Goal: Task Accomplishment & Management: Manage account settings

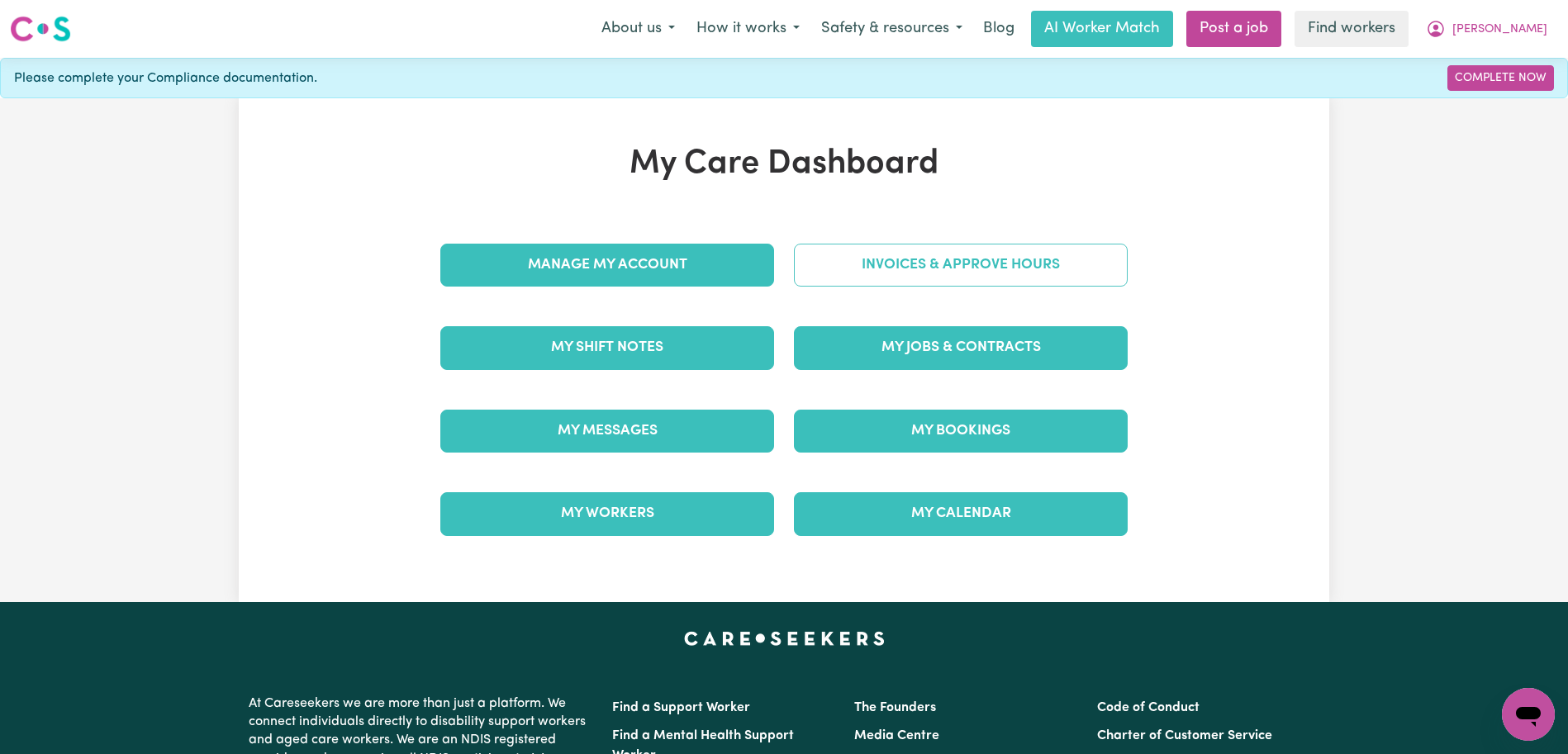
click at [1007, 257] on link "Invoices & Approve Hours" at bounding box center [960, 265] width 333 height 43
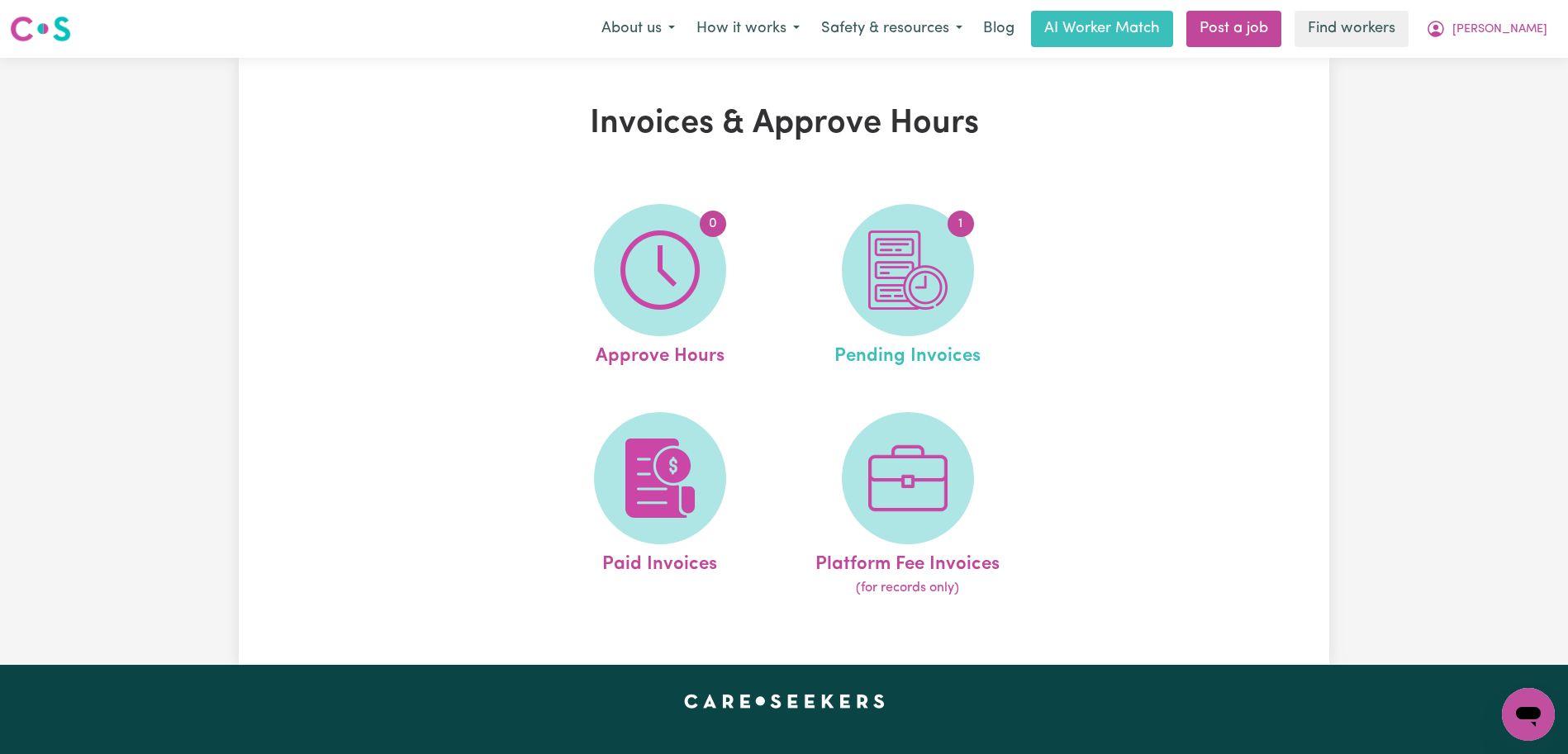
click at [829, 246] on link "1 Pending Invoices" at bounding box center [908, 287] width 238 height 167
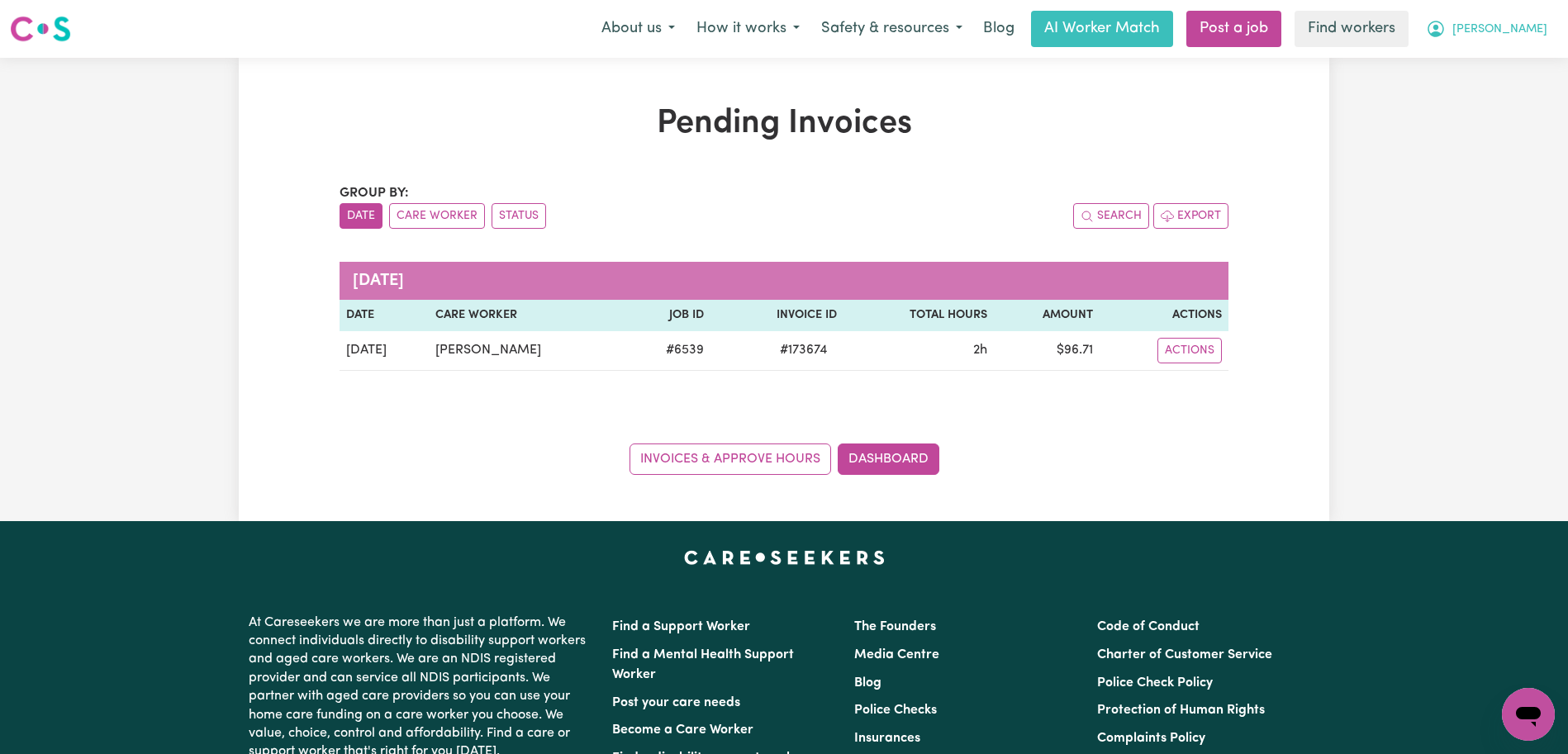
click at [1530, 19] on button "[PERSON_NAME]" at bounding box center [1486, 29] width 143 height 35
click at [1505, 96] on link "Logout" at bounding box center [1492, 95] width 131 height 31
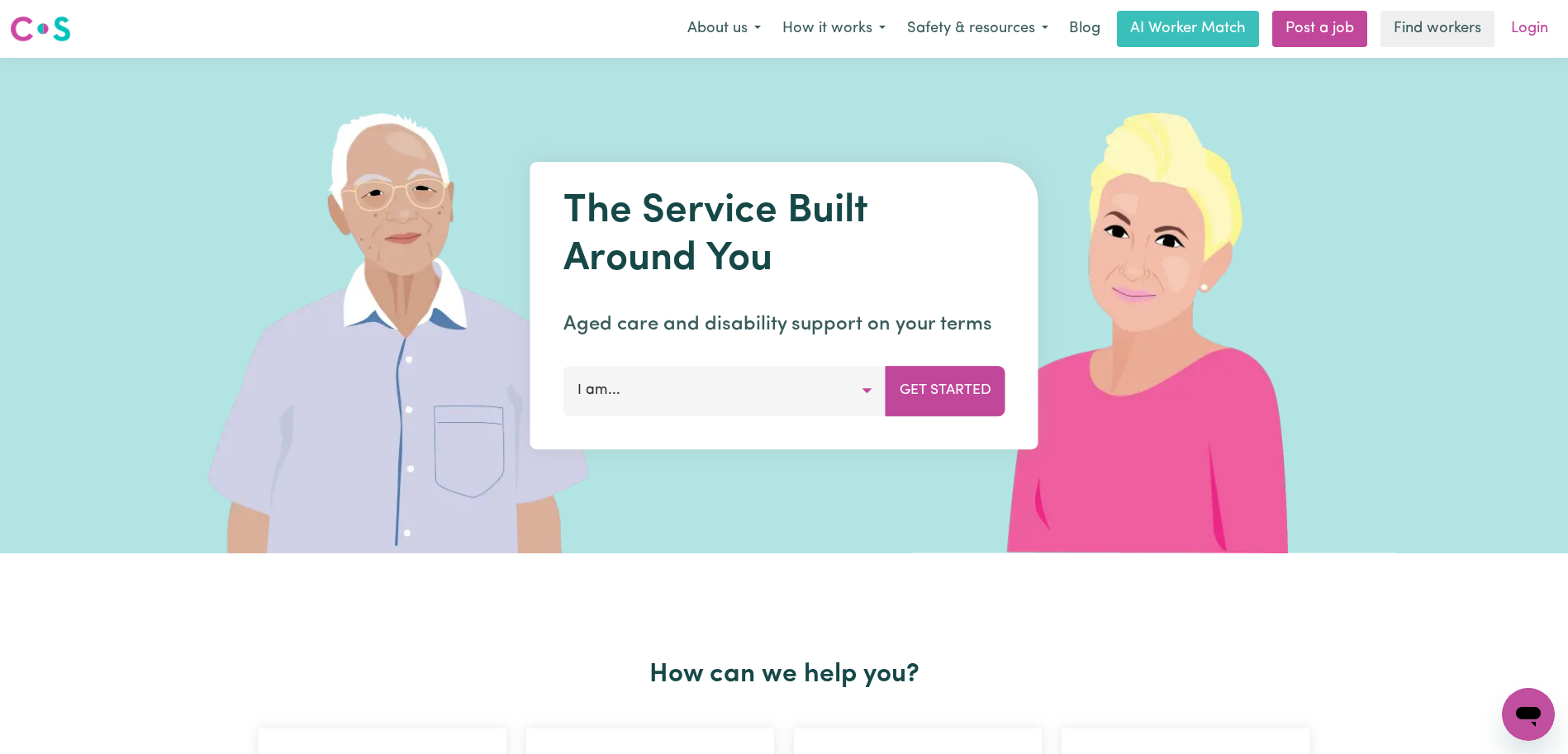
click at [1529, 39] on link "Login" at bounding box center [1529, 28] width 57 height 36
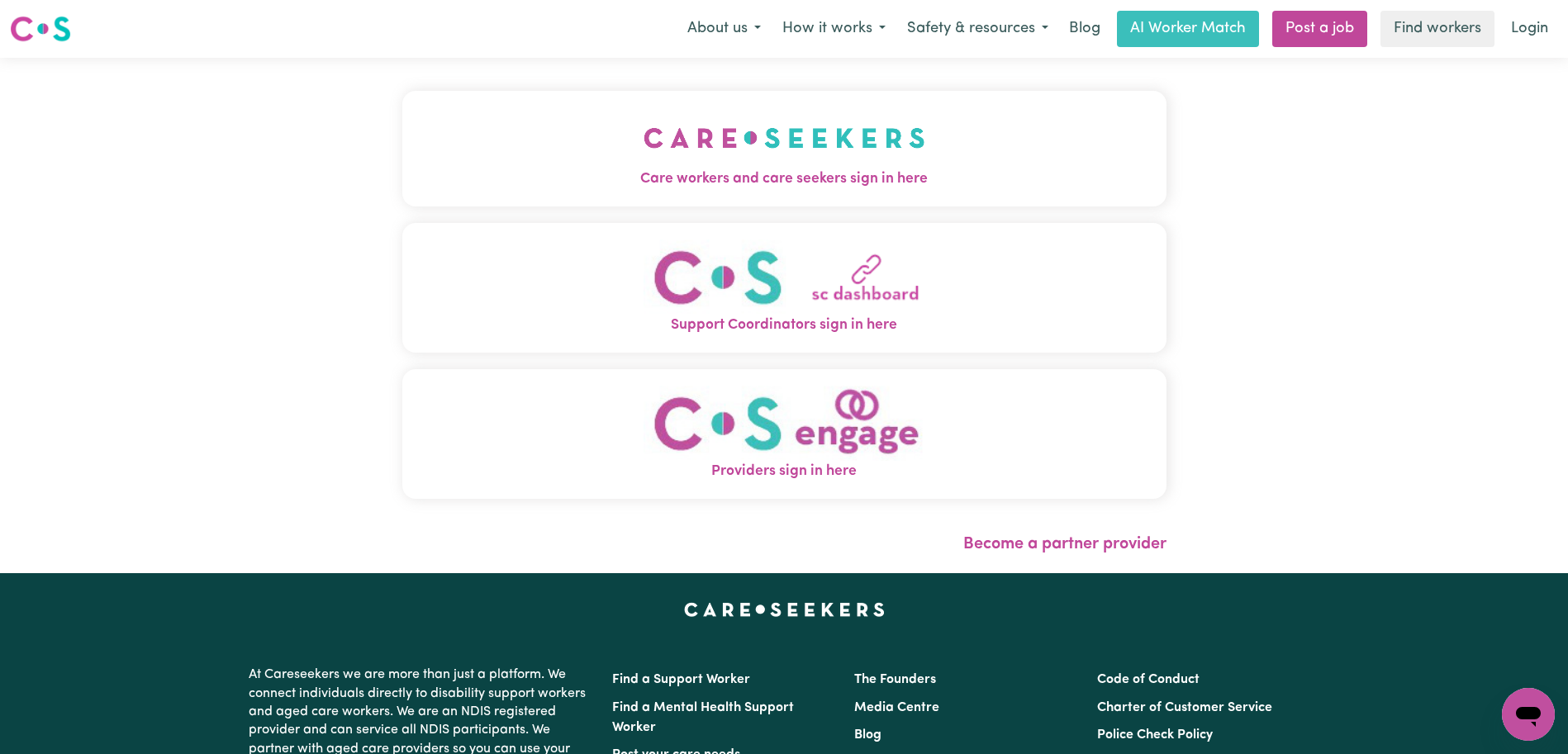
click at [772, 113] on button "Care workers and care seekers sign in here" at bounding box center [785, 148] width 764 height 116
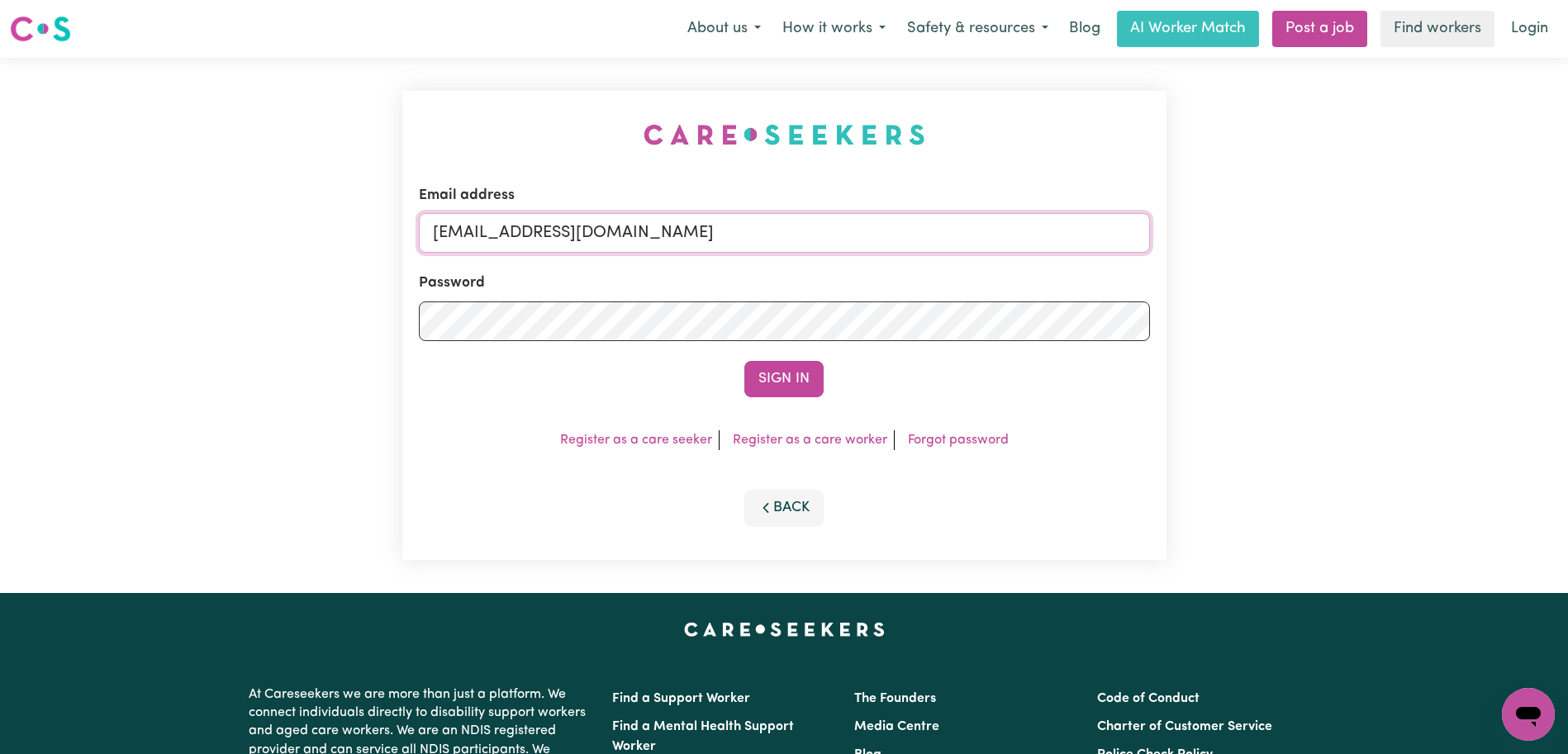
drag, startPoint x: 1053, startPoint y: 236, endPoint x: 518, endPoint y: 236, distance: 535.0
click at [518, 236] on input "[EMAIL_ADDRESS][DOMAIN_NAME]" at bounding box center [784, 233] width 731 height 40
paste input "Pasqualenero"
type input "[EMAIL_ADDRESS][PERSON_NAME][DOMAIN_NAME]"
click at [744, 361] on button "Sign In" at bounding box center [783, 378] width 79 height 36
